Goal: Task Accomplishment & Management: Manage account settings

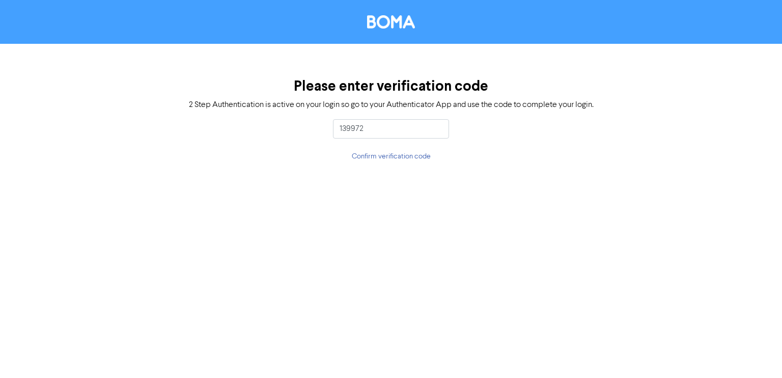
type input "139972"
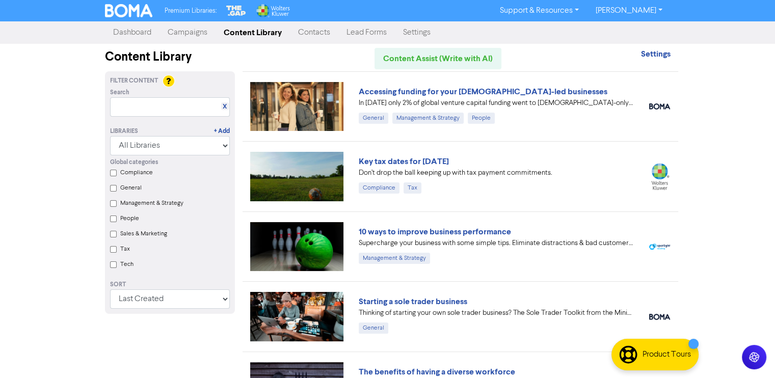
click at [317, 34] on link "Contacts" at bounding box center [314, 32] width 48 height 20
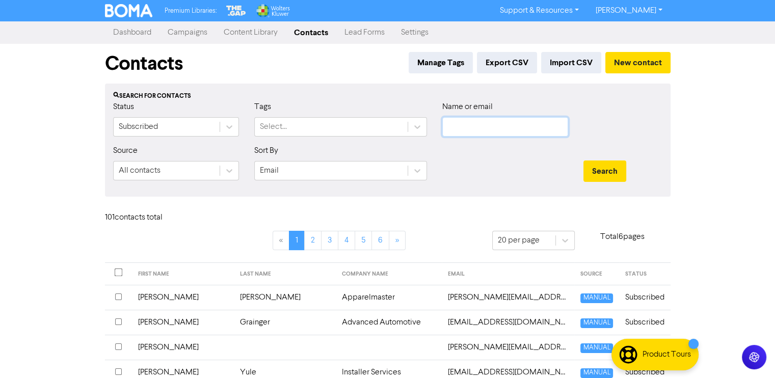
click at [475, 133] on input "text" at bounding box center [505, 126] width 126 height 19
type input "virg"
click at [583, 160] on button "Search" at bounding box center [604, 170] width 43 height 21
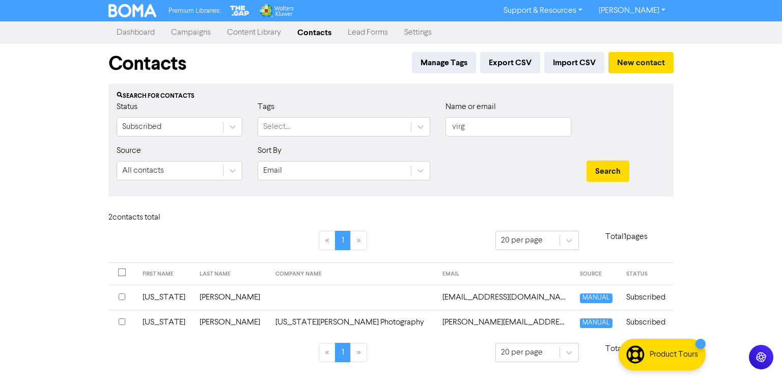
click at [278, 318] on td "[US_STATE][PERSON_NAME] Photography" at bounding box center [352, 322] width 167 height 25
